Goal: Task Accomplishment & Management: Use online tool/utility

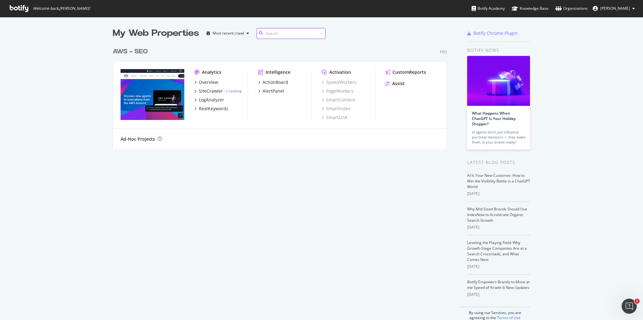
scroll to position [320, 643]
click at [218, 99] on div "LogAnalyzer" at bounding box center [211, 100] width 25 height 6
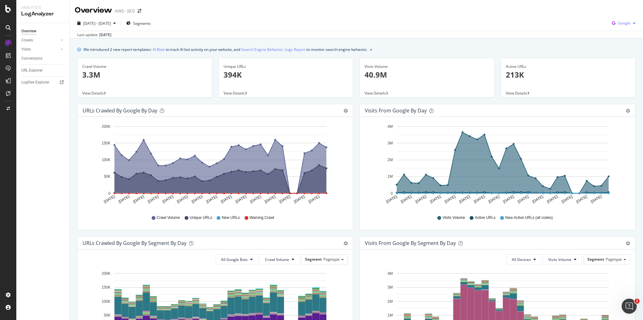
click at [633, 25] on icon "button" at bounding box center [634, 23] width 3 height 4
click at [620, 59] on span "OpenAI" at bounding box center [623, 59] width 23 height 6
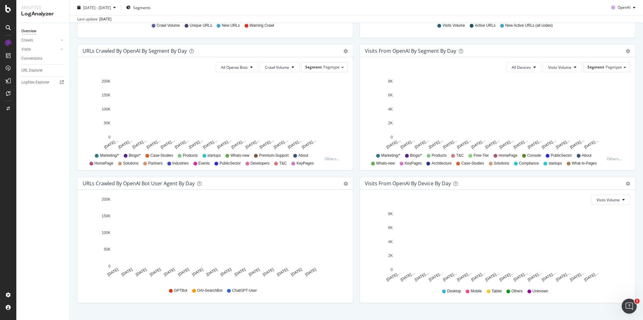
scroll to position [203, 0]
